Goal: Find contact information: Find contact information

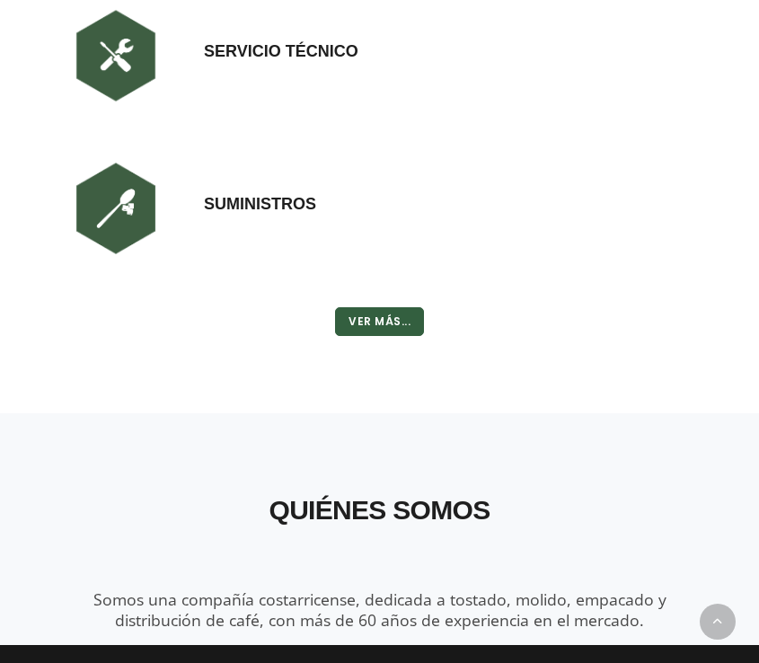
scroll to position [5029, 0]
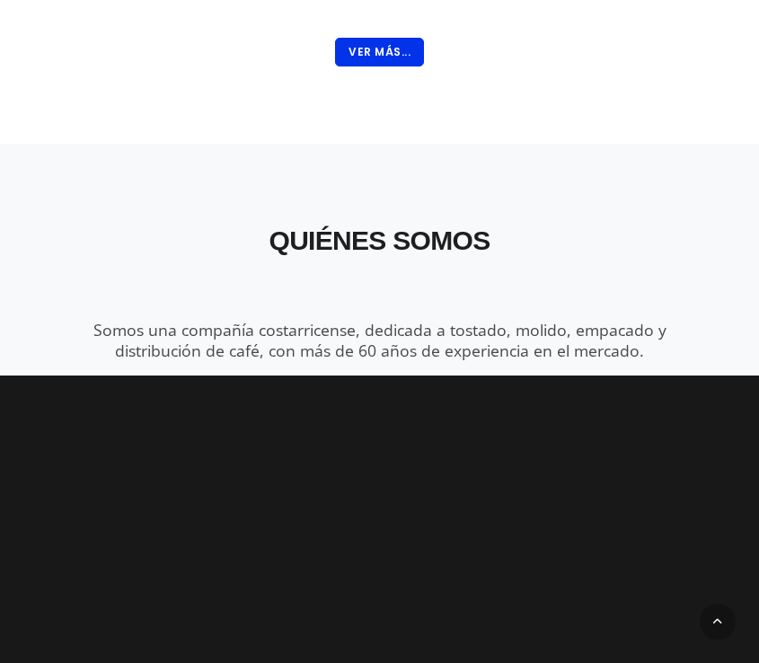
click at [396, 54] on button "Ver Más..." at bounding box center [379, 52] width 89 height 29
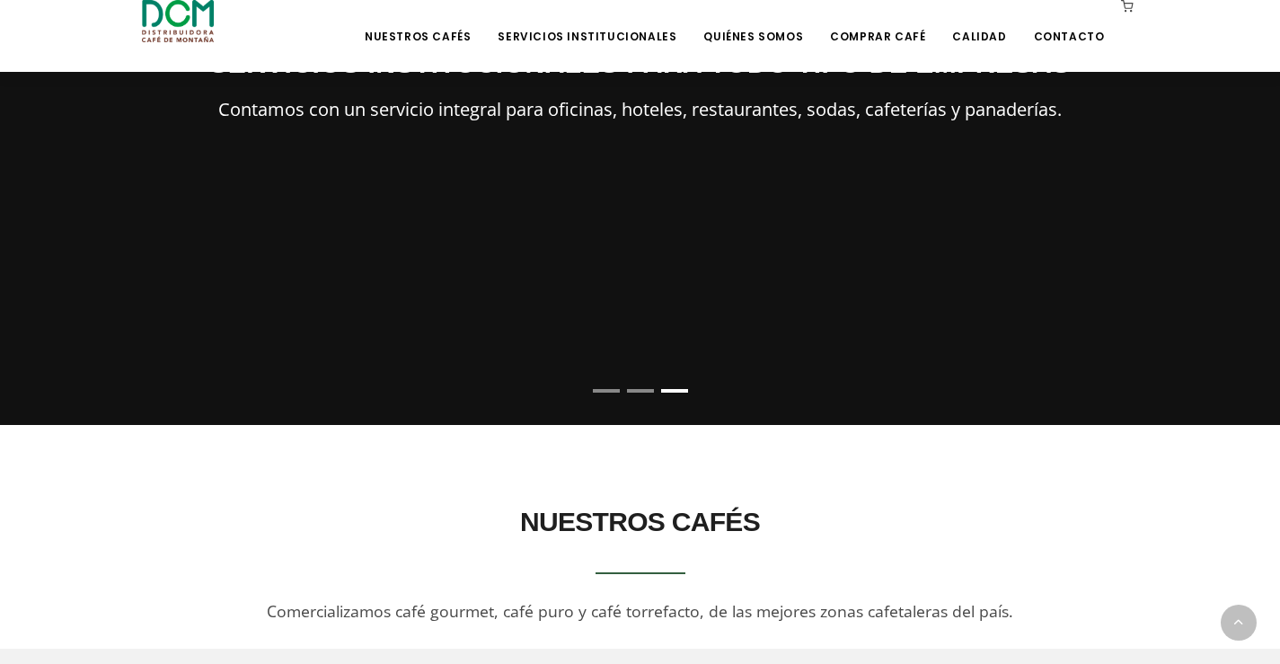
scroll to position [0, 0]
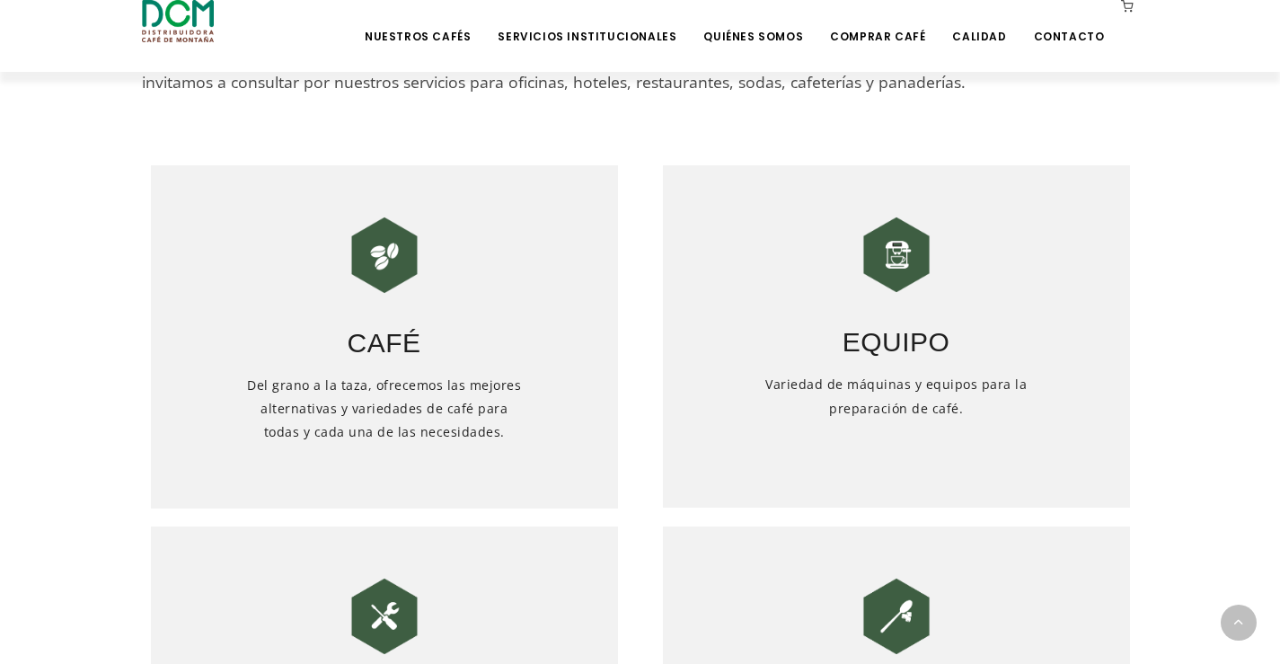
scroll to position [568, 0]
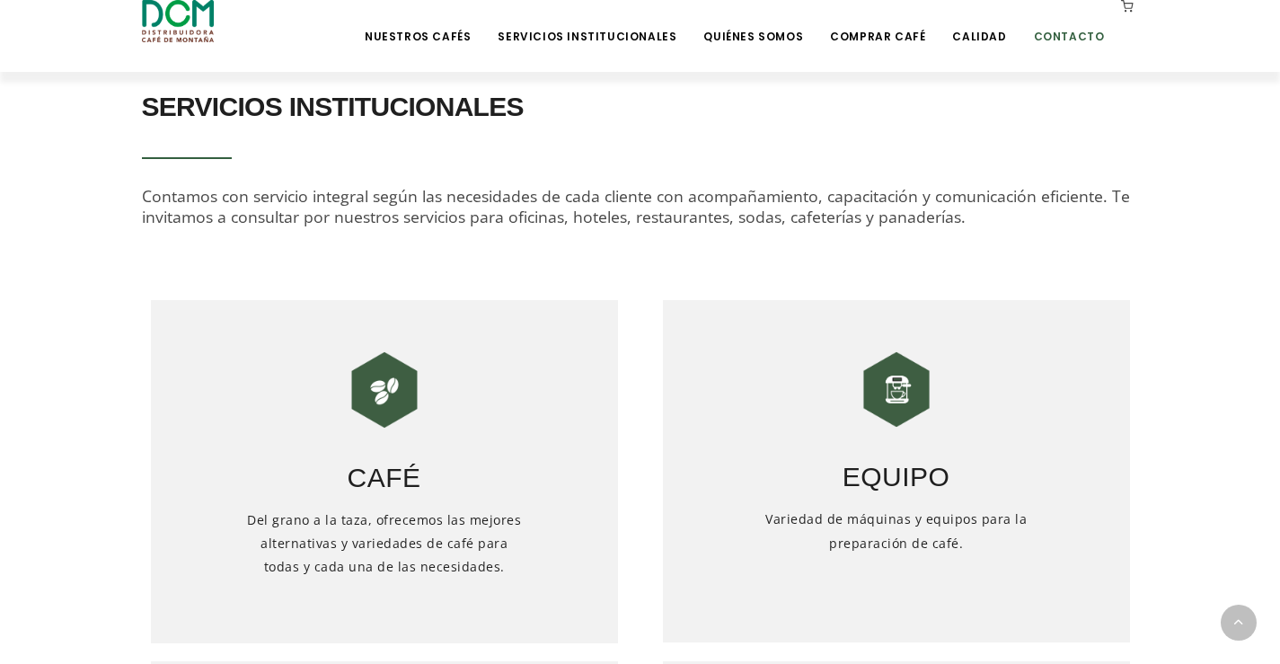
click at [758, 40] on link "Contacto" at bounding box center [1069, 23] width 93 height 42
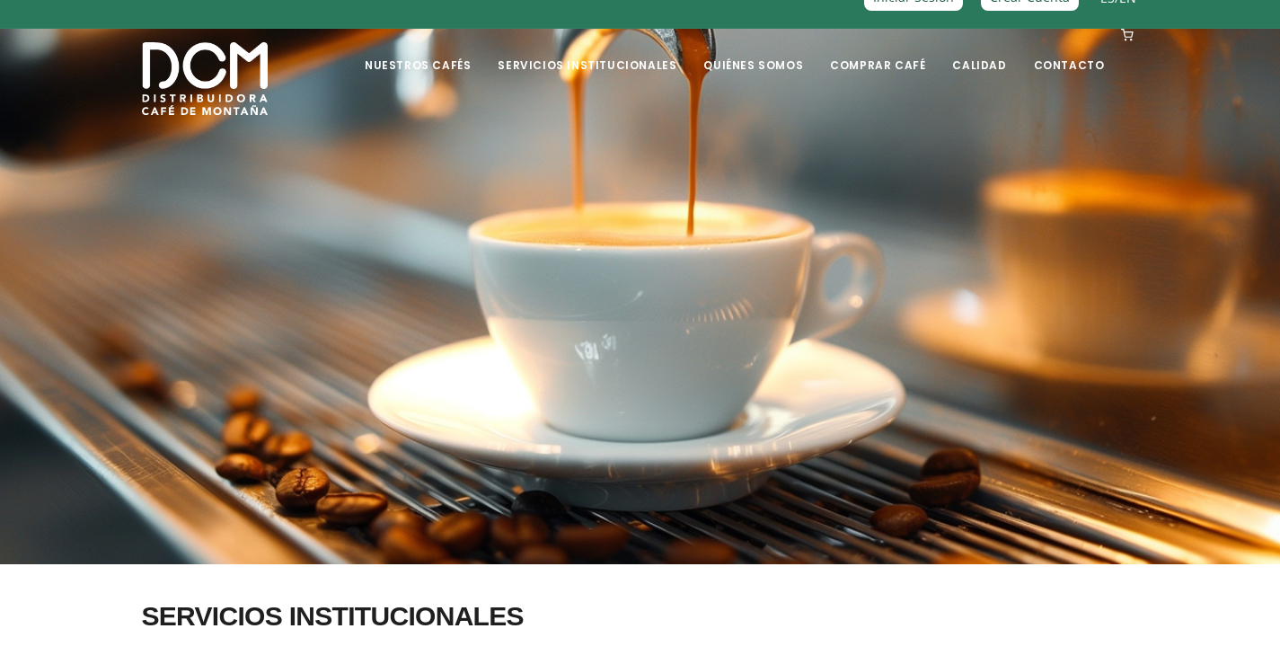
scroll to position [0, 0]
